Goal: Task Accomplishment & Management: Complete application form

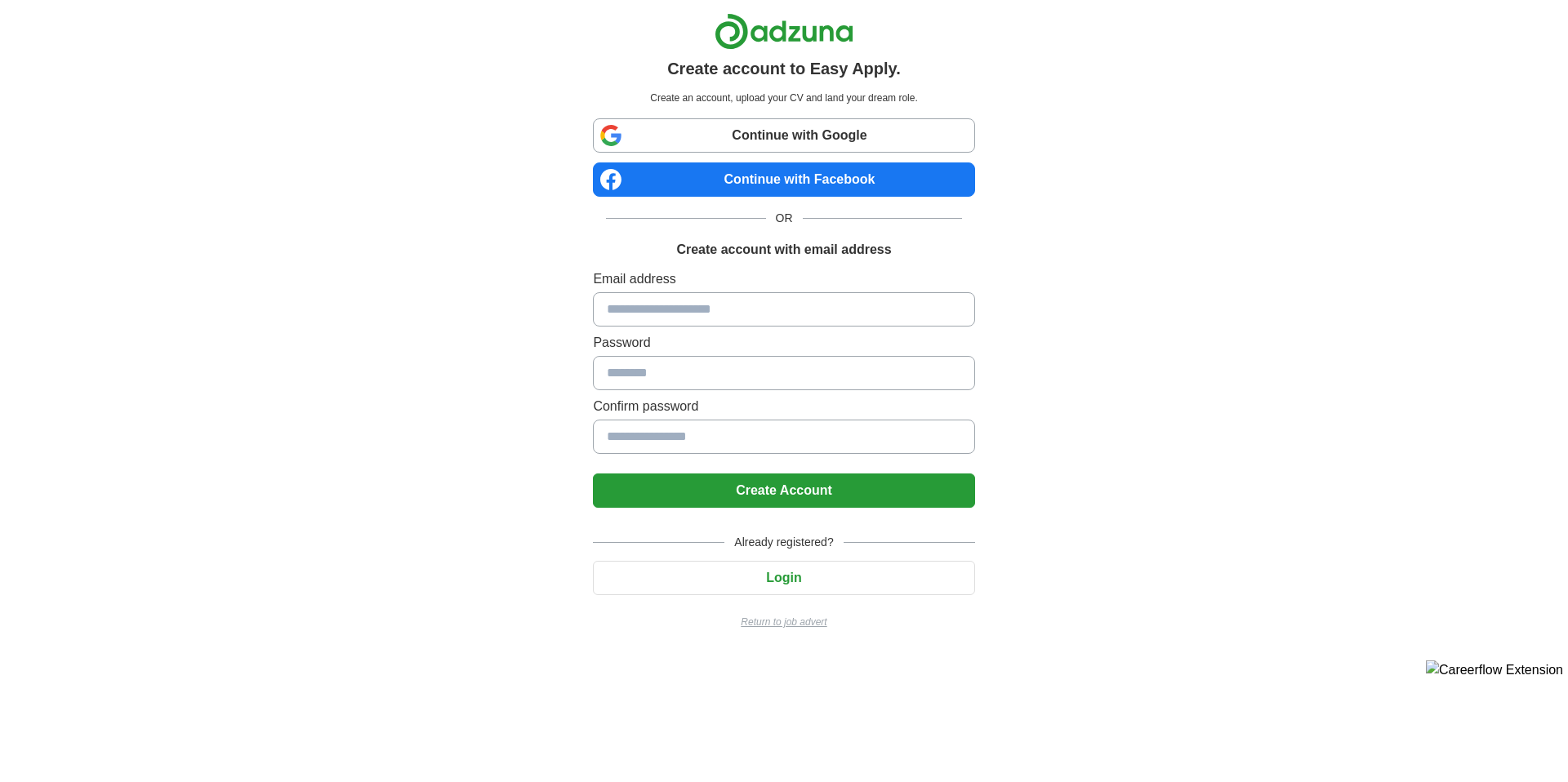
click at [712, 171] on link "Continue with Facebook" at bounding box center [783, 180] width 381 height 34
click at [666, 182] on link "Continue with Facebook" at bounding box center [783, 180] width 381 height 34
click at [672, 183] on link "Continue with Facebook" at bounding box center [783, 180] width 381 height 34
